Goal: Task Accomplishment & Management: Complete application form

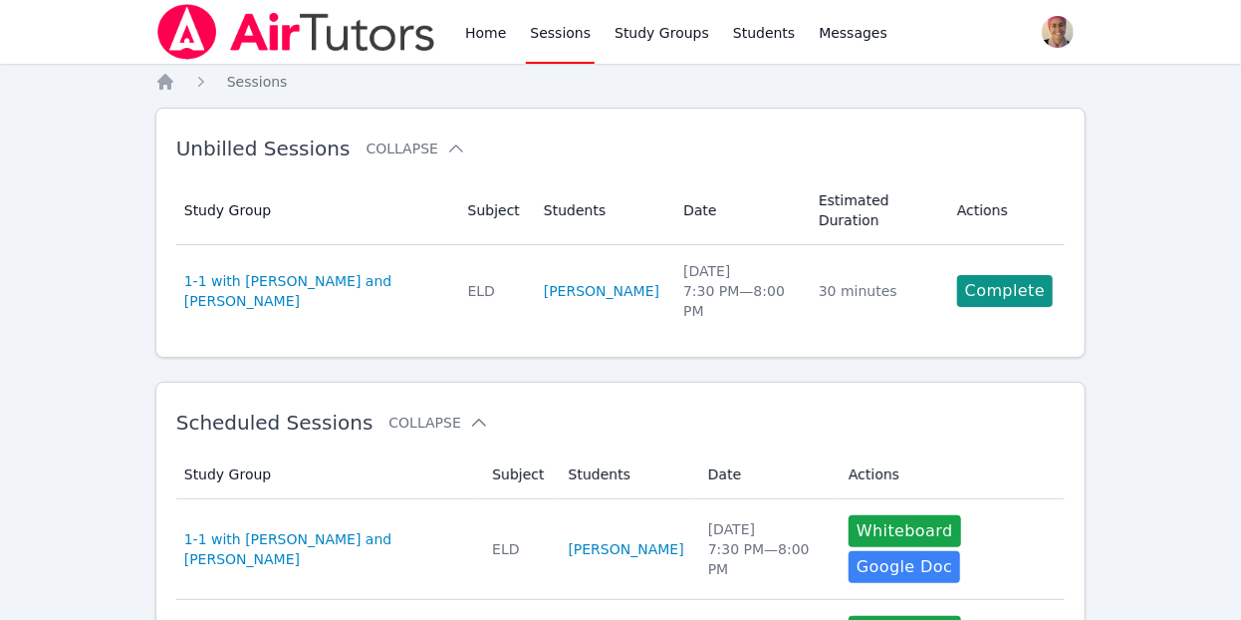
click at [816, 117] on div "Unbilled Sessions Collapse Study Group Subject Students Date Estimated Duration…" at bounding box center [620, 233] width 931 height 250
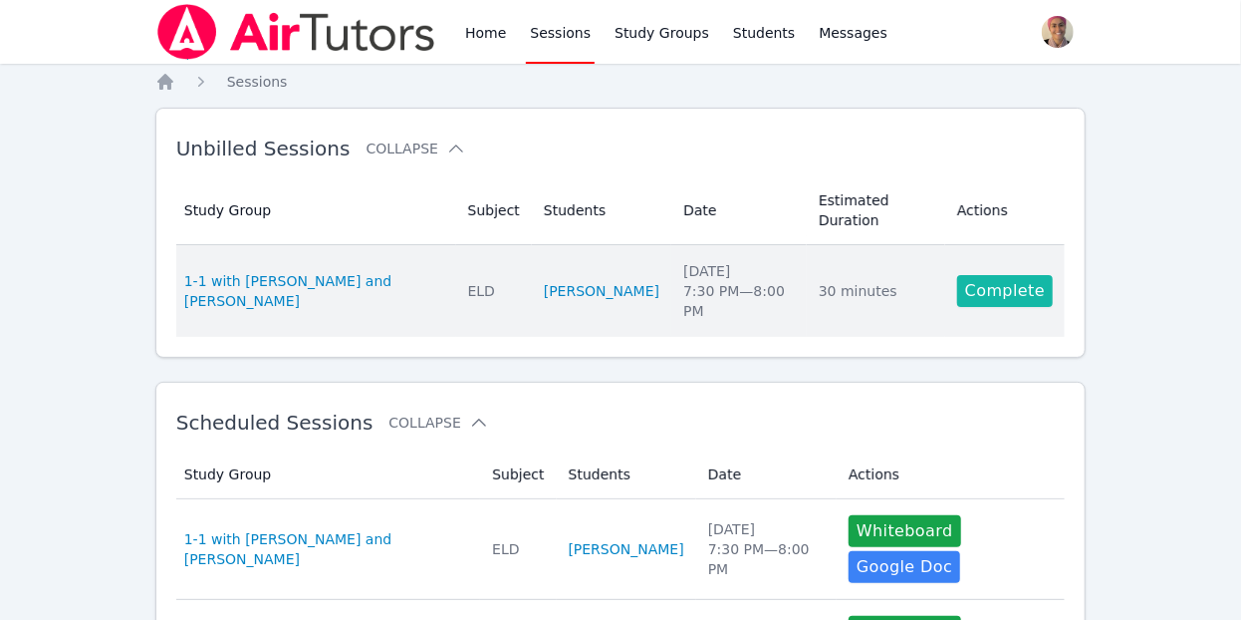
click at [990, 275] on link "Complete" at bounding box center [1005, 291] width 96 height 32
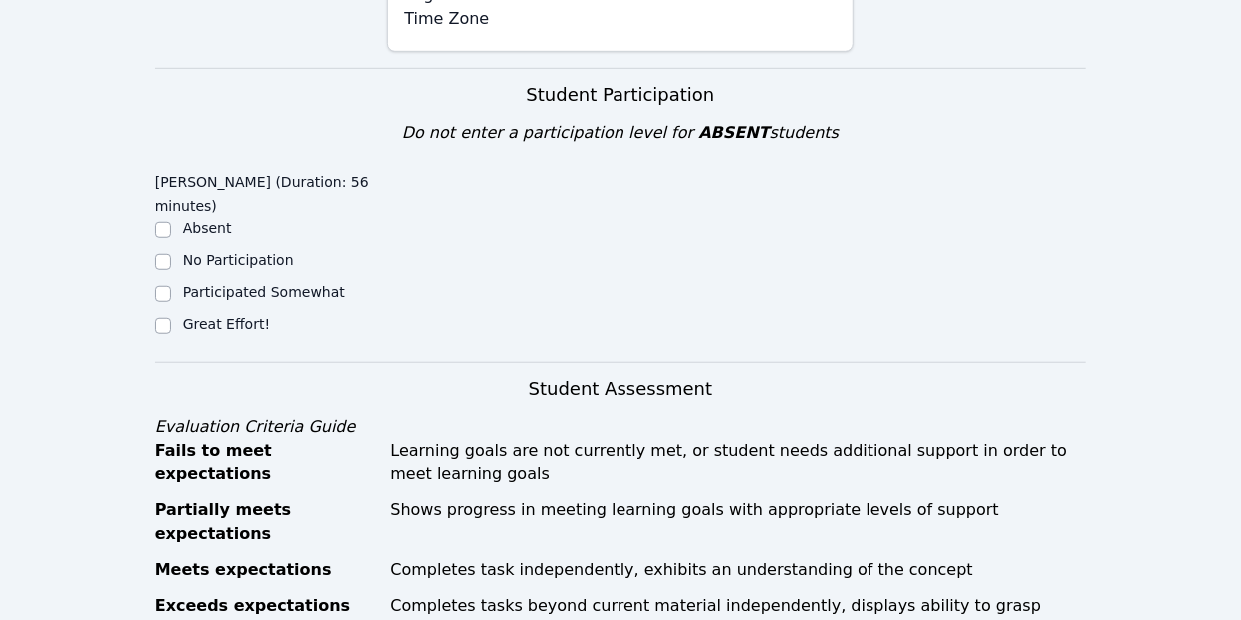
scroll to position [577, 0]
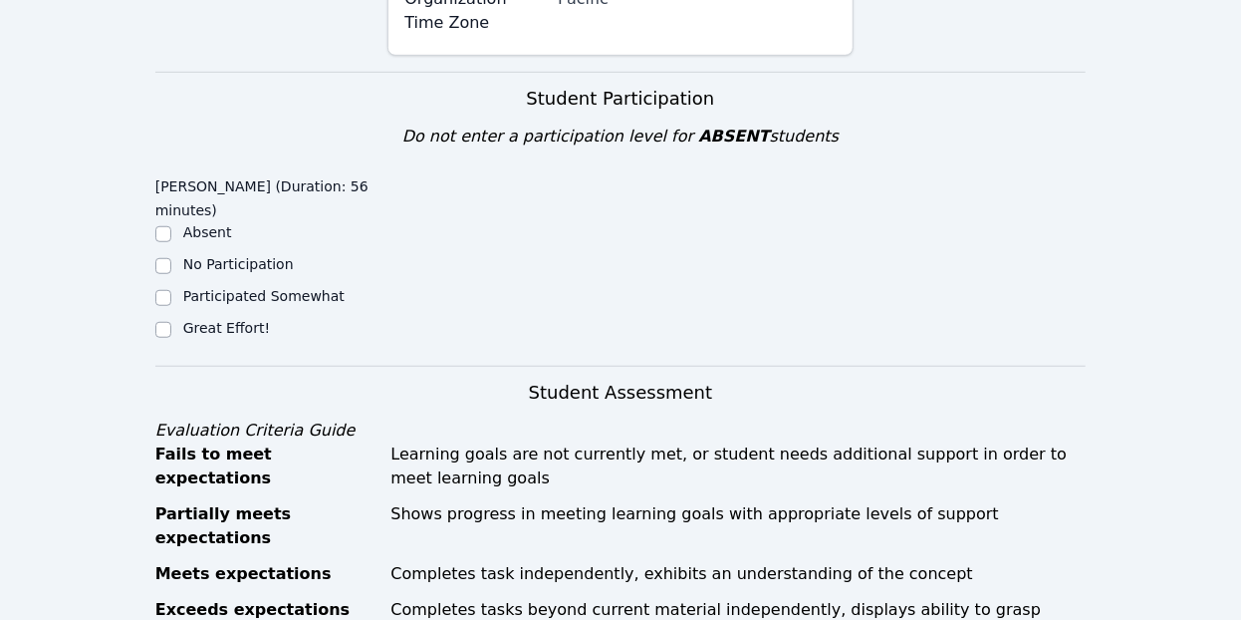
click at [226, 320] on label "Great Effort!" at bounding box center [226, 328] width 87 height 16
click at [171, 322] on input "Great Effort!" at bounding box center [163, 330] width 16 height 16
checkbox input "true"
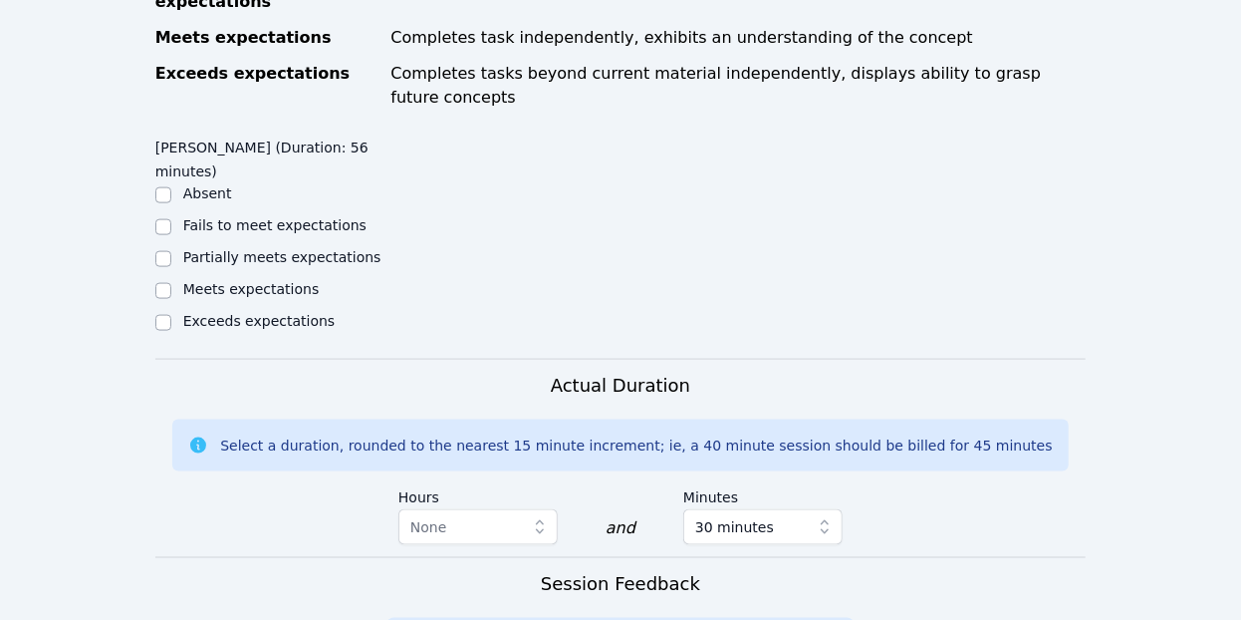
scroll to position [1114, 0]
click at [256, 280] on label "Meets expectations" at bounding box center [251, 288] width 136 height 16
click at [171, 282] on input "Meets expectations" at bounding box center [163, 290] width 16 height 16
checkbox input "true"
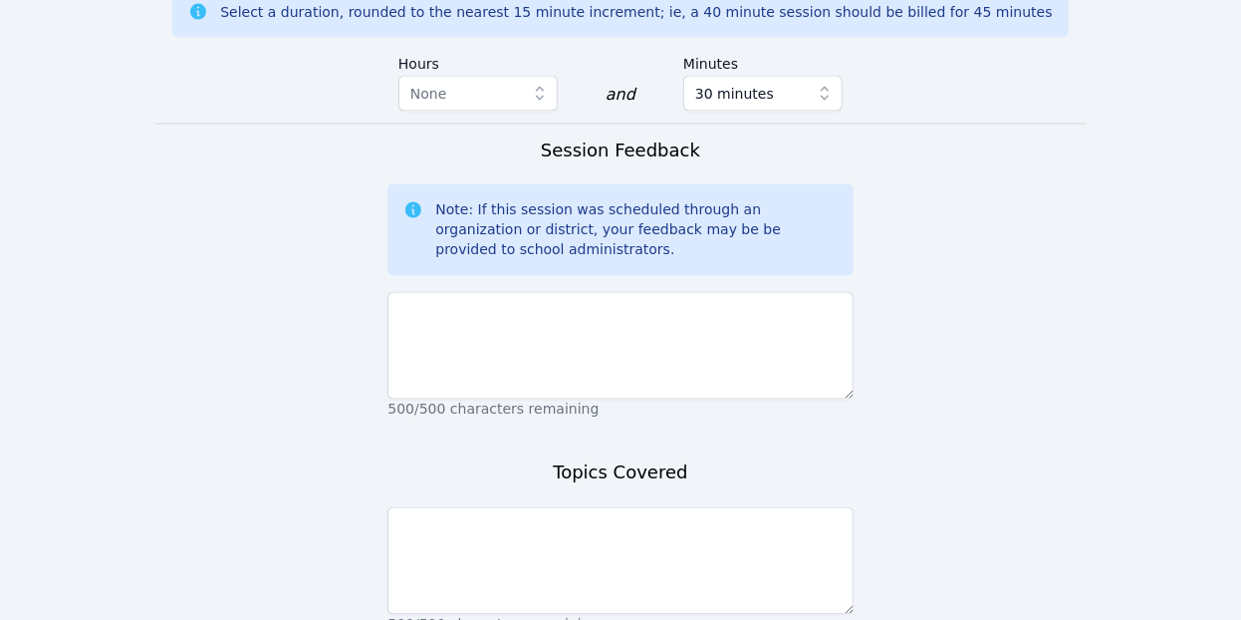
scroll to position [1559, 0]
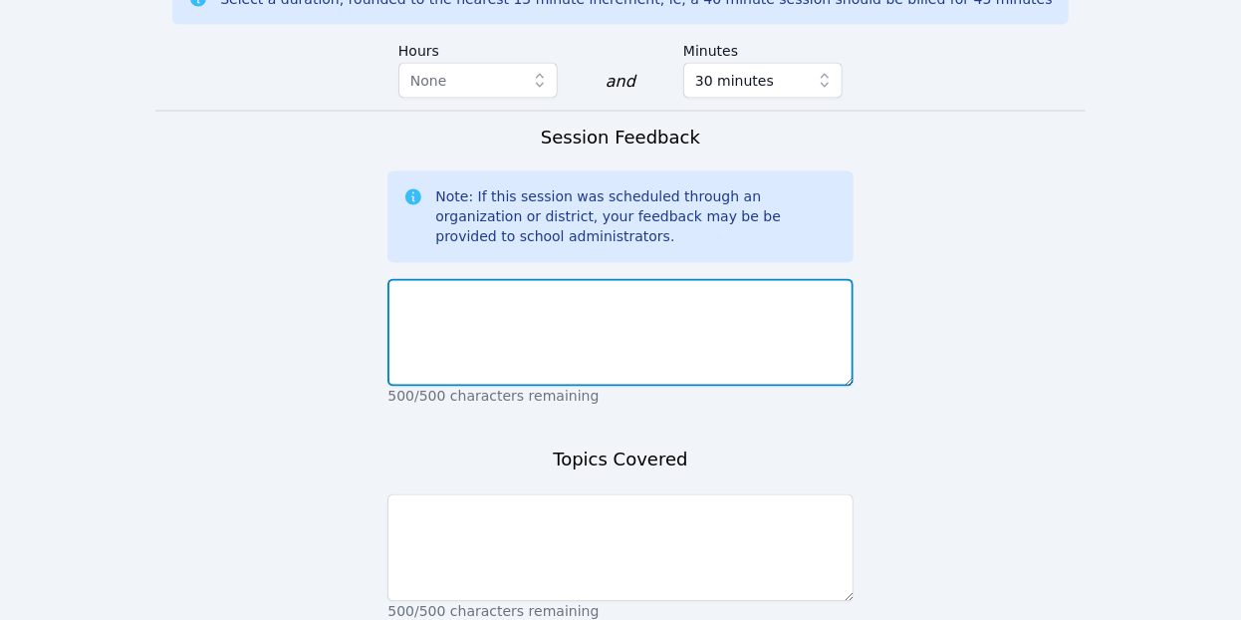
click at [513, 279] on textarea at bounding box center [619, 333] width 465 height 108
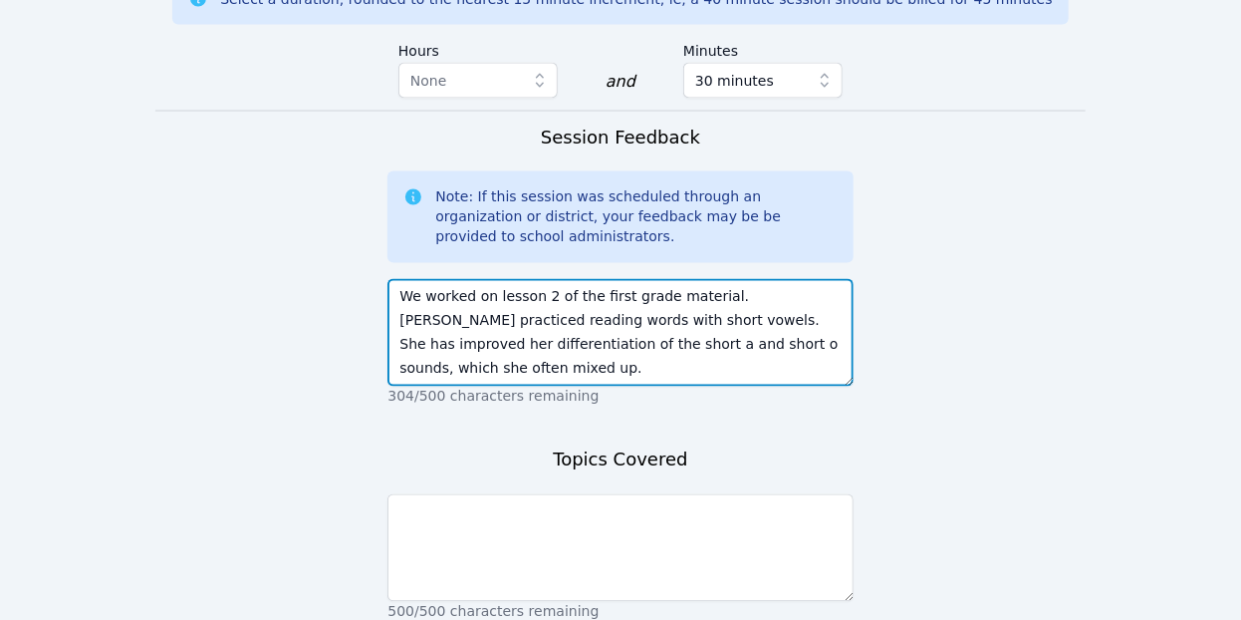
click at [489, 279] on textarea "We worked on lesson 2 of the first grade material. [PERSON_NAME] practiced read…" at bounding box center [619, 333] width 465 height 108
type textarea "We worked on lesson 2 of the first grade material. [PERSON_NAME] practiced read…"
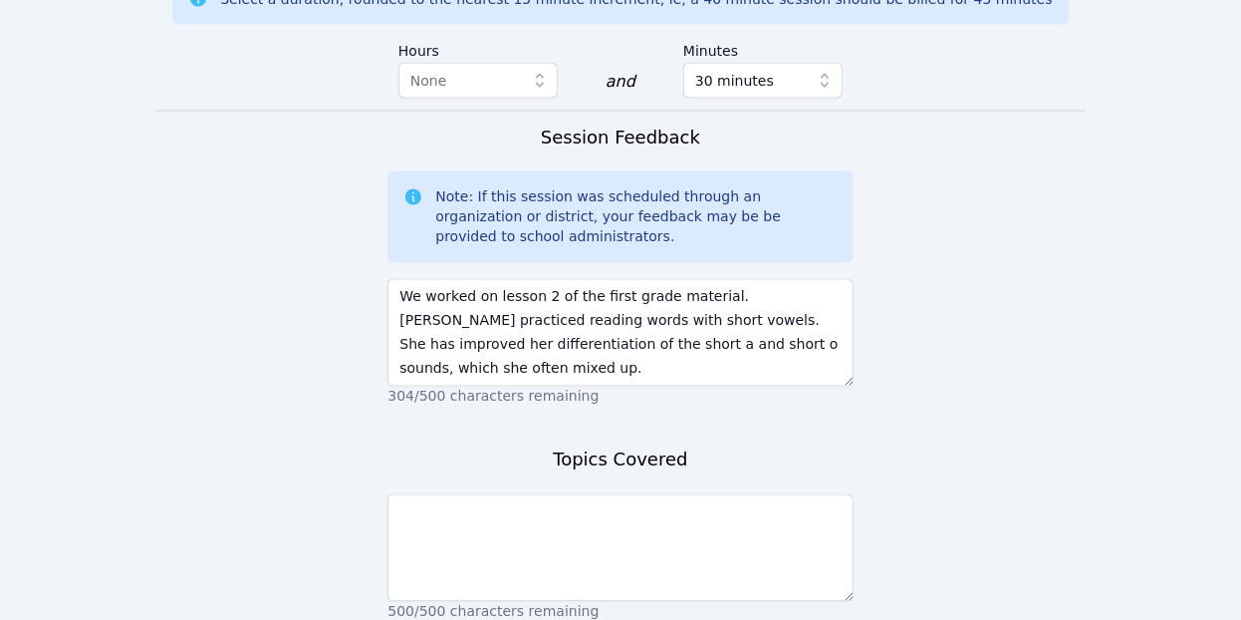
click at [522, 602] on p "500/500 characters remaining" at bounding box center [619, 612] width 465 height 20
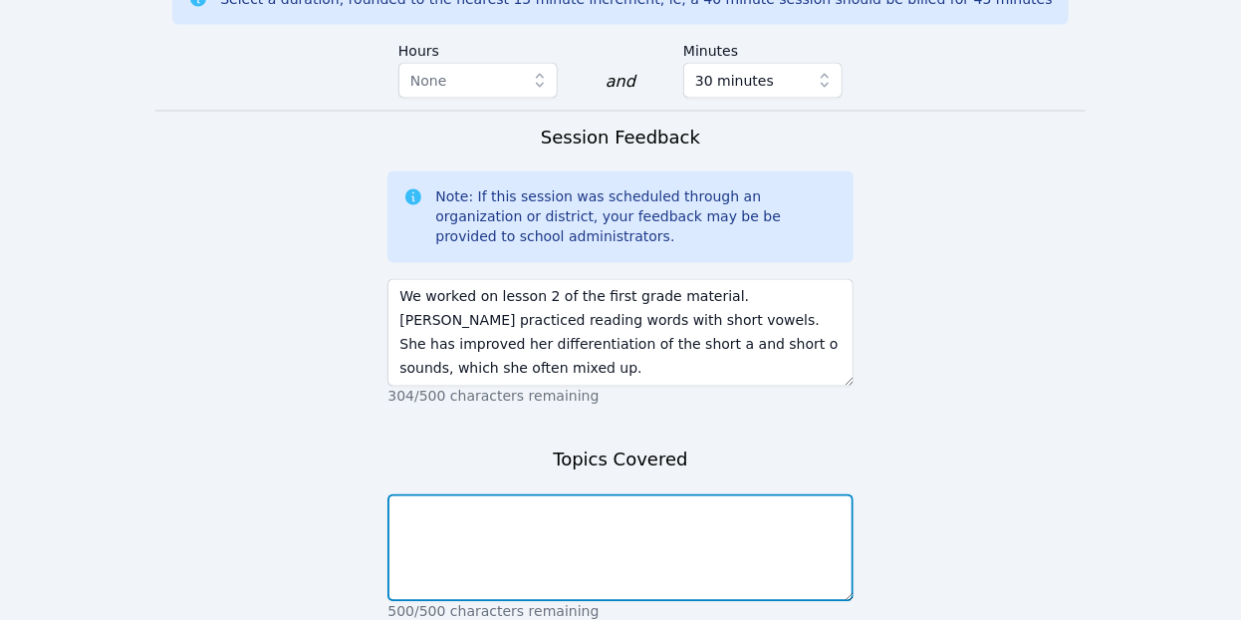
click at [526, 494] on textarea at bounding box center [619, 548] width 465 height 108
type textarea "short vowel sounds"
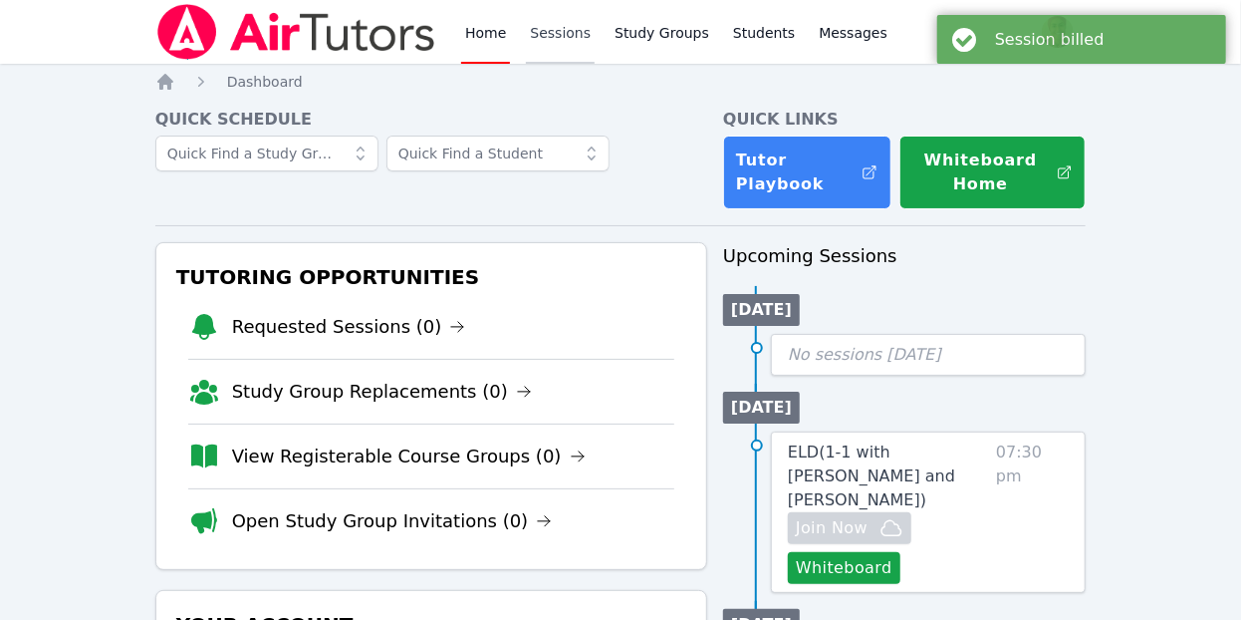
click at [540, 32] on link "Sessions" at bounding box center [560, 32] width 69 height 64
